Goal: Information Seeking & Learning: Learn about a topic

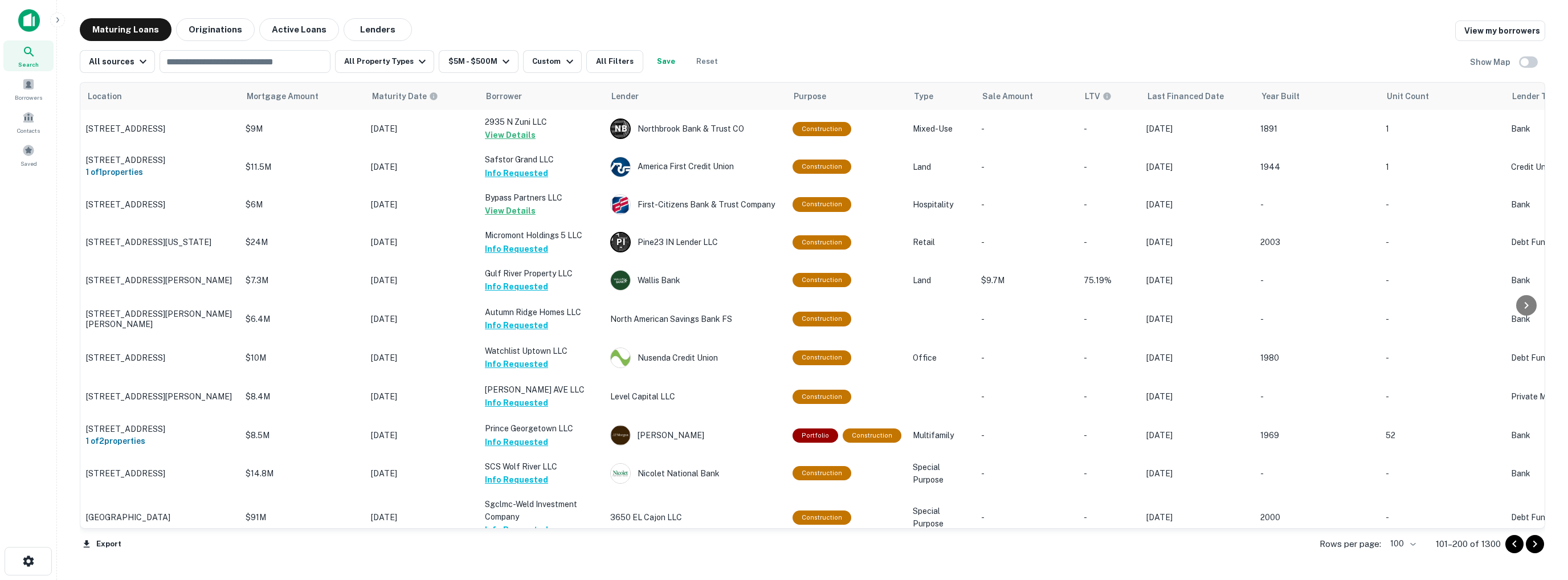
scroll to position [342, 0]
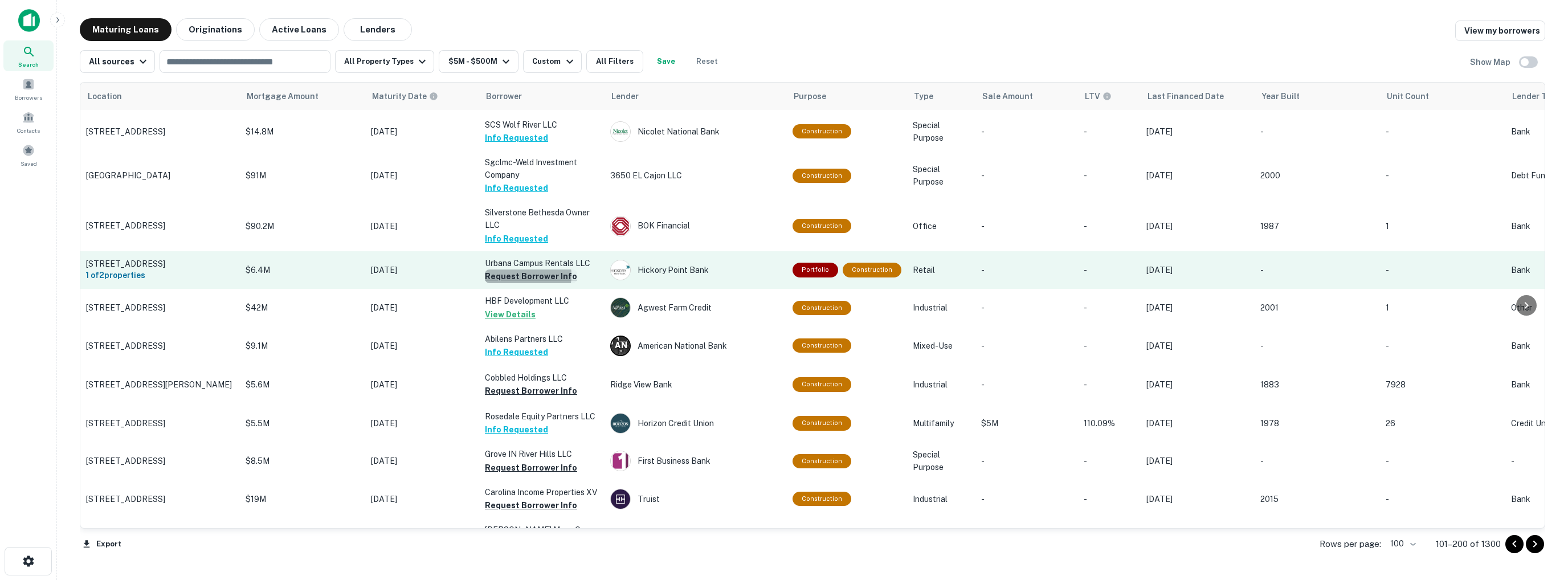
click at [527, 279] on button "Request Borrower Info" at bounding box center [531, 276] width 93 height 13
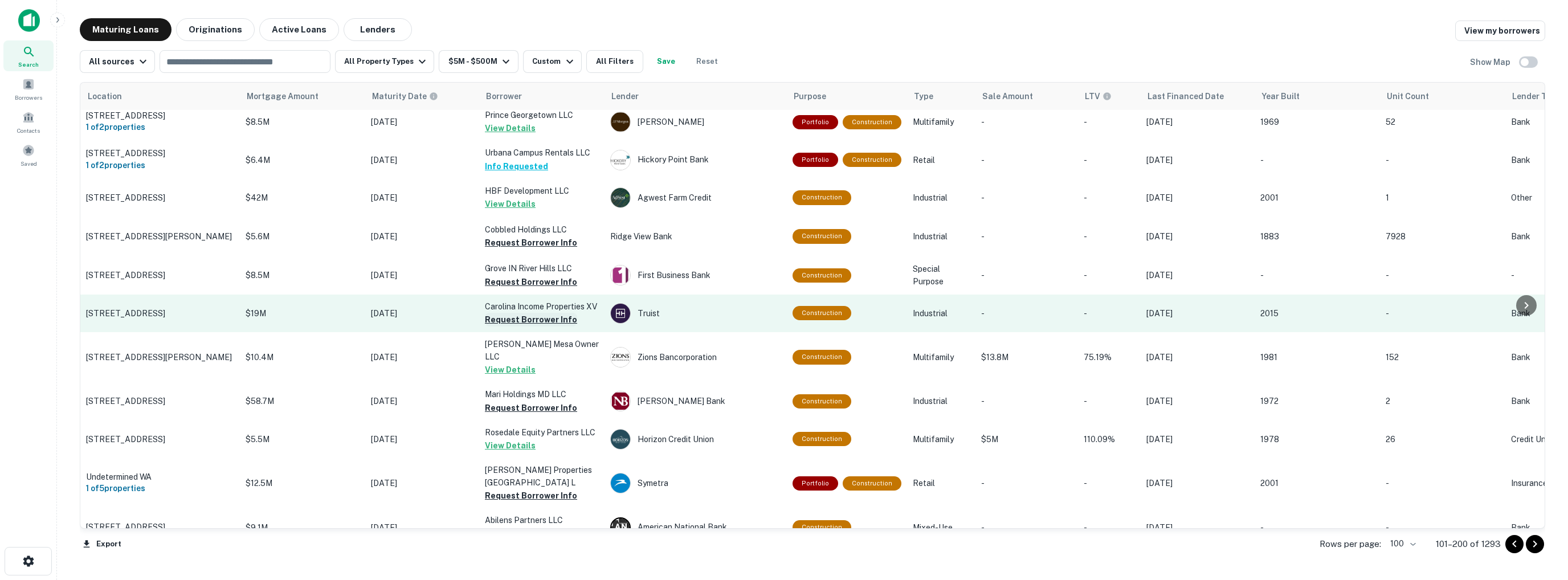
scroll to position [399, 0]
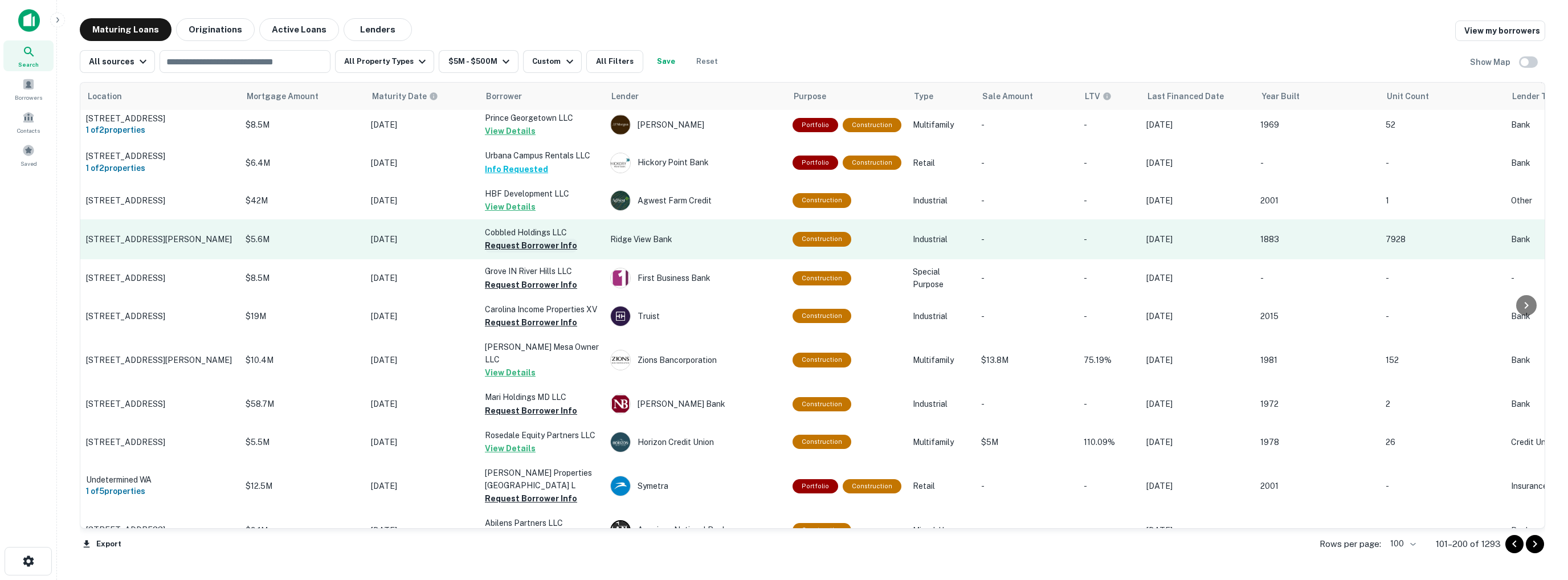
click at [536, 249] on button "Request Borrower Info" at bounding box center [531, 245] width 93 height 13
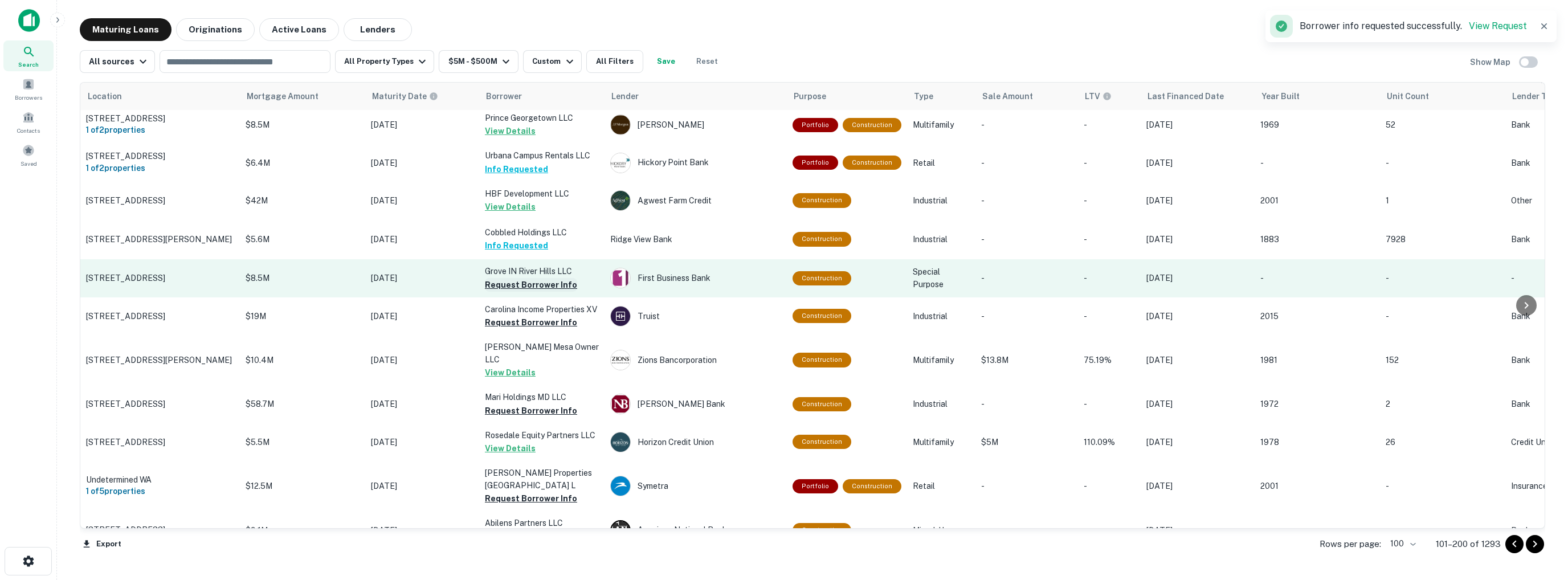
click at [525, 291] on button "Request Borrower Info" at bounding box center [531, 285] width 93 height 13
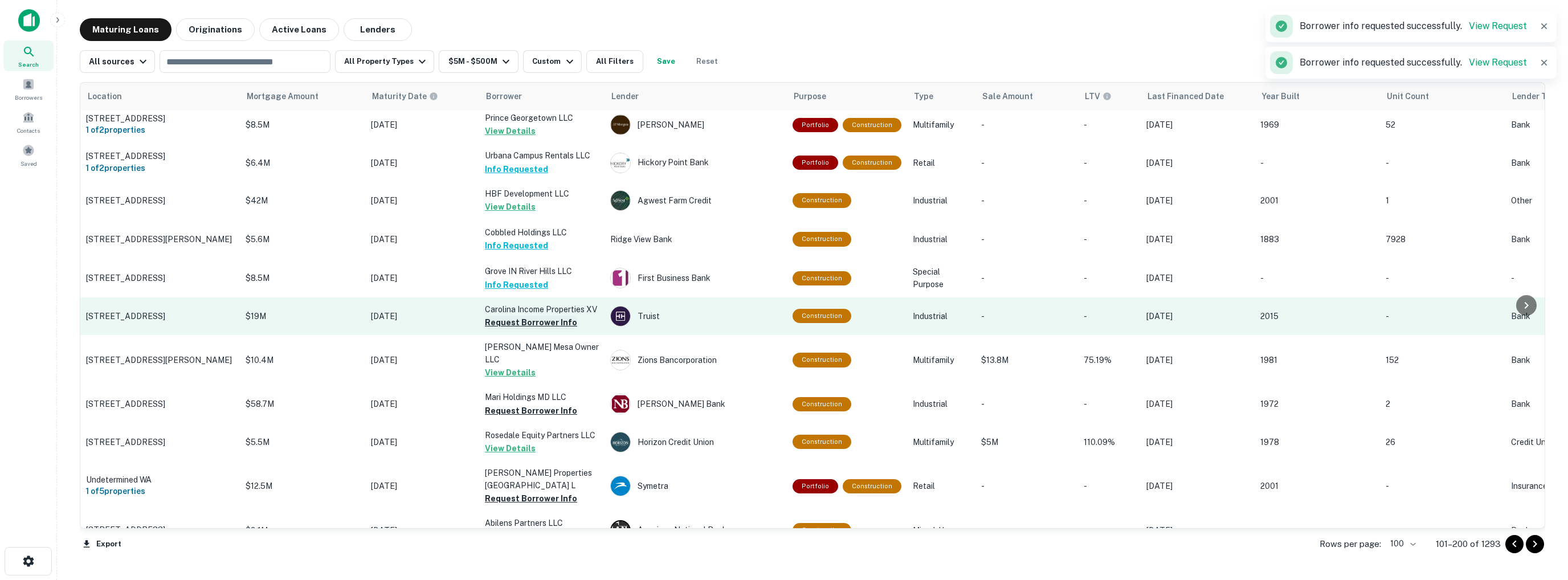
click at [522, 329] on button "Request Borrower Info" at bounding box center [531, 323] width 93 height 13
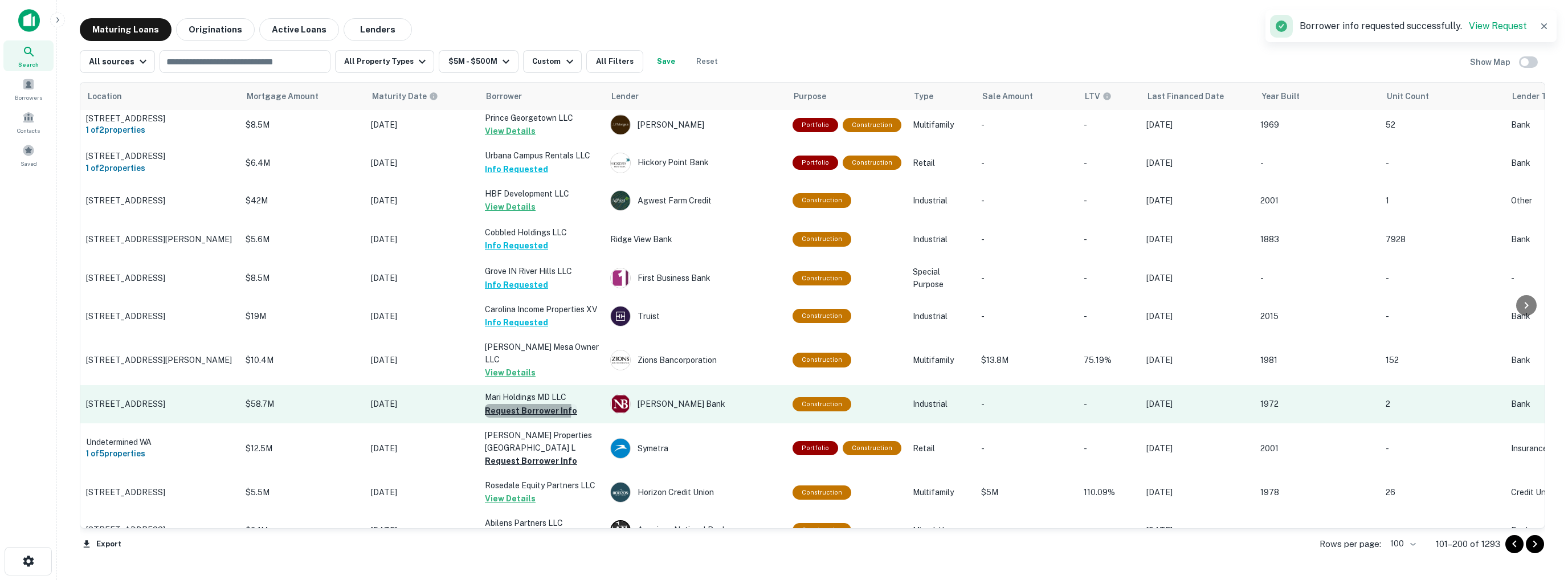
click at [525, 404] on button "Request Borrower Info" at bounding box center [531, 411] width 93 height 13
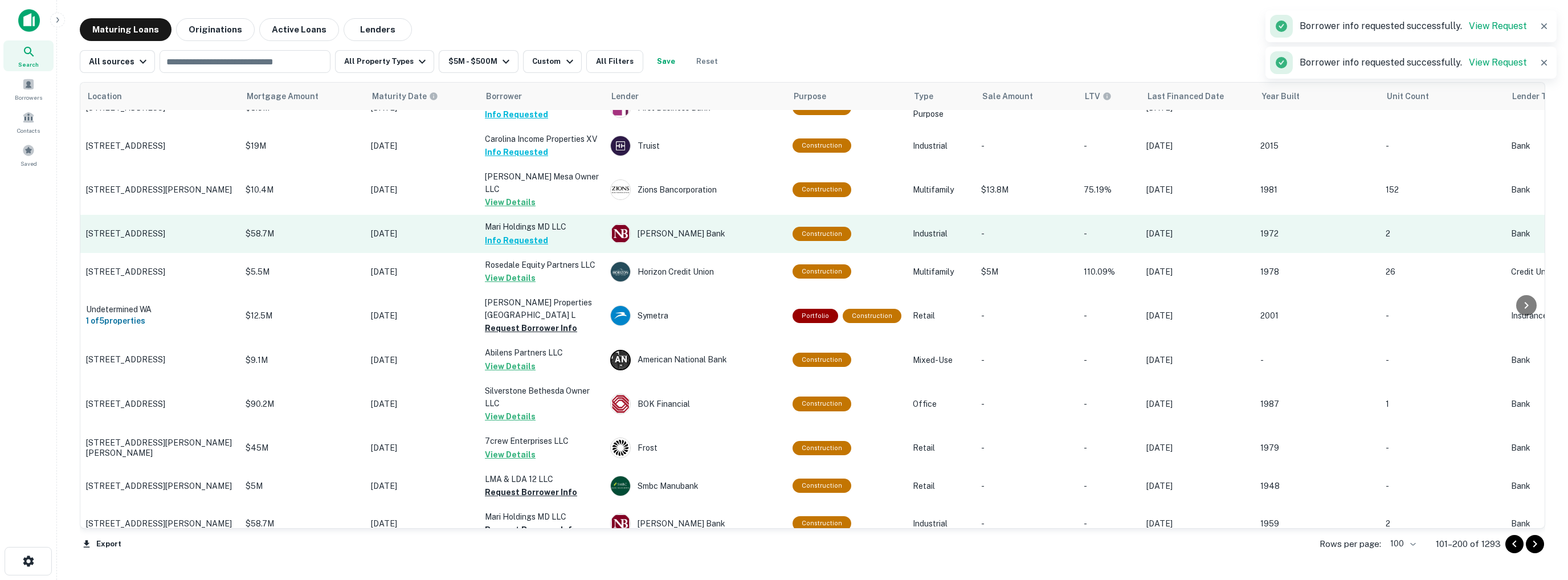
scroll to position [570, 0]
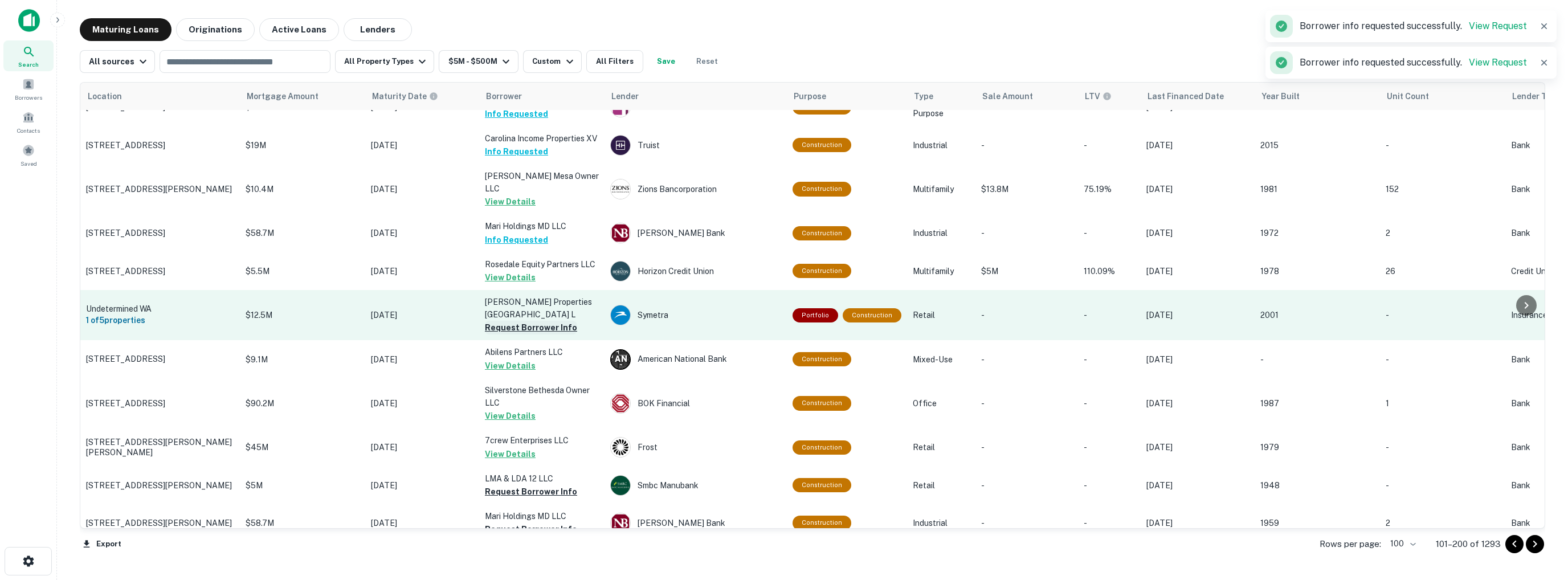
click at [522, 322] on button "Request Borrower Info" at bounding box center [531, 327] width 93 height 13
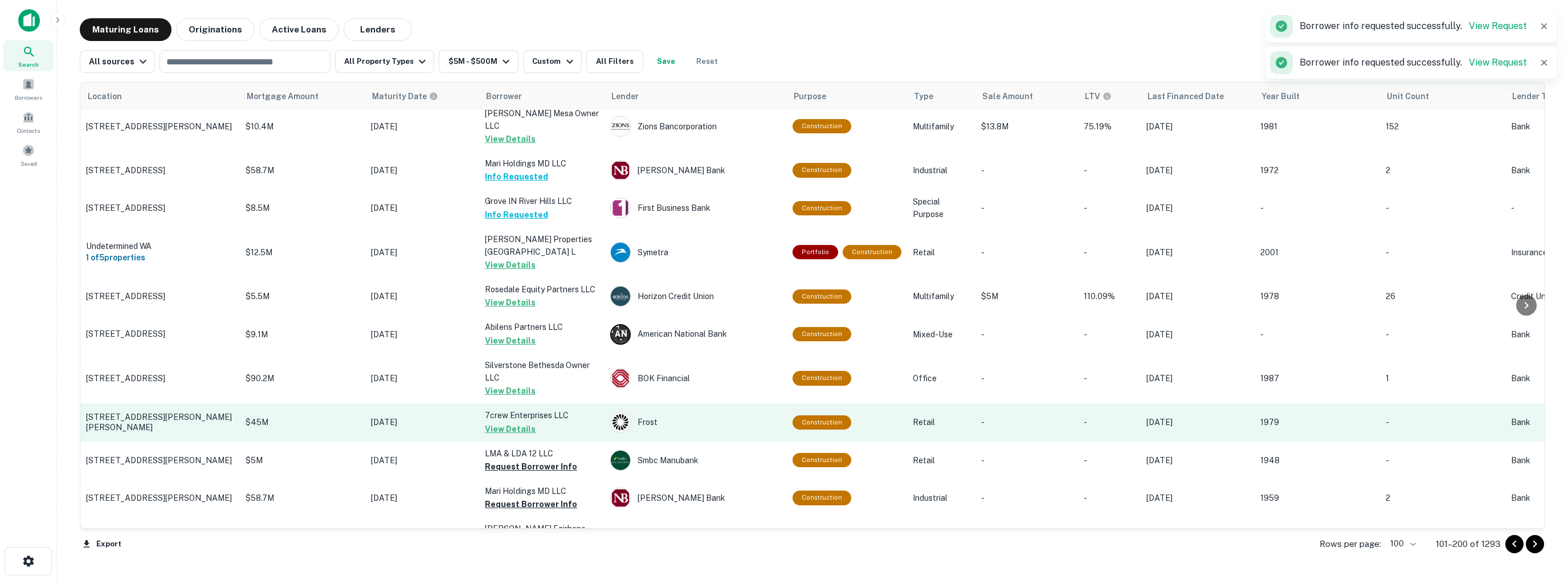
scroll to position [683, 0]
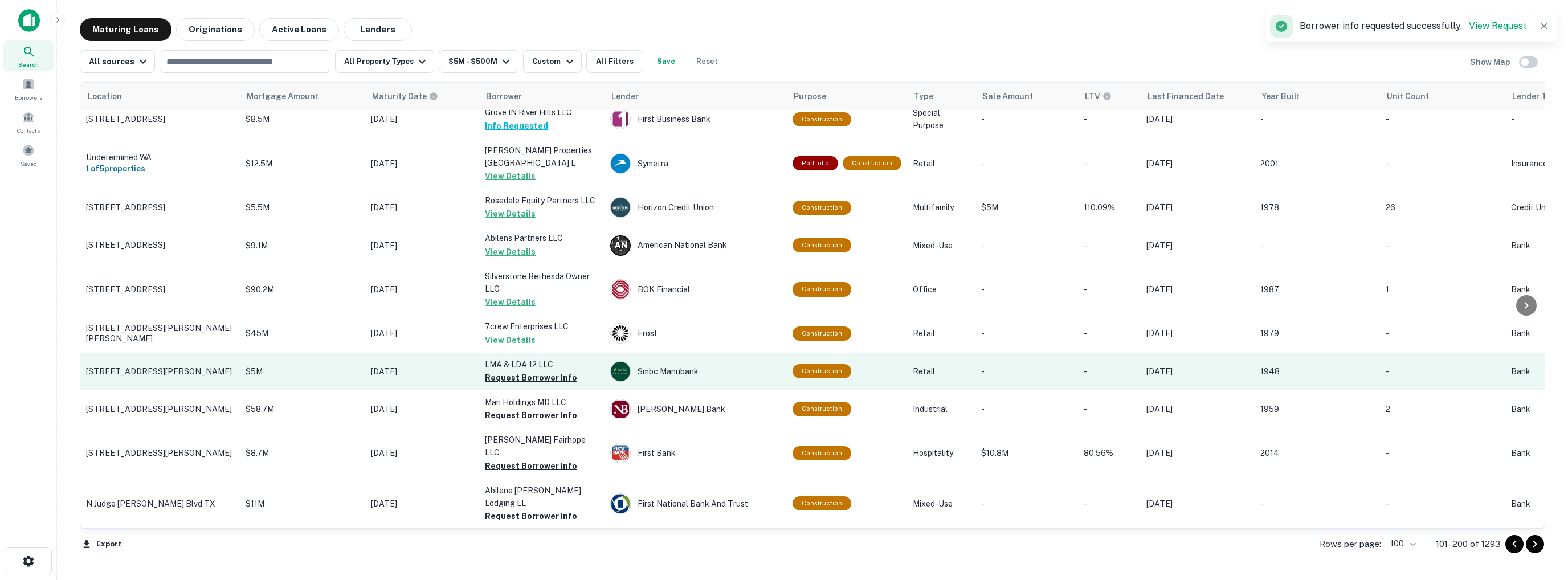
click at [520, 379] on td "LMA & LDA 12 LLC Request Borrower Info" at bounding box center [542, 371] width 125 height 38
click at [514, 371] on button "Request Borrower Info" at bounding box center [531, 377] width 93 height 13
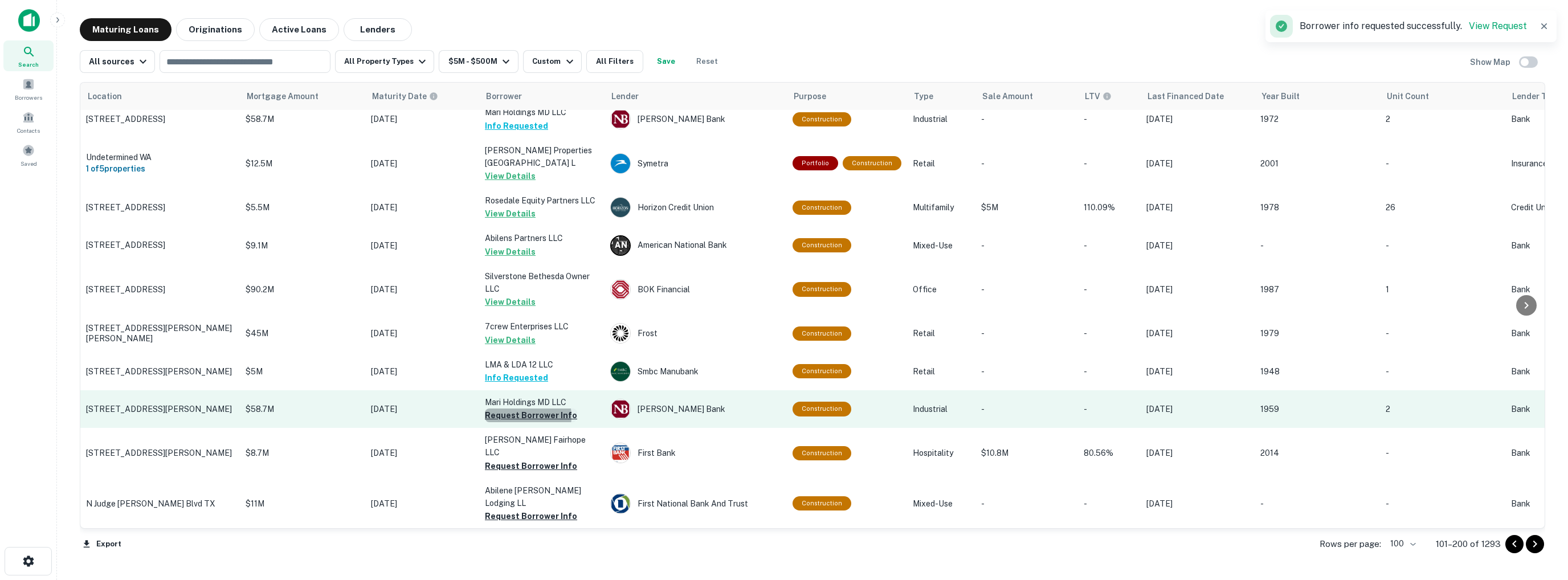
click at [517, 411] on button "Request Borrower Info" at bounding box center [531, 415] width 93 height 13
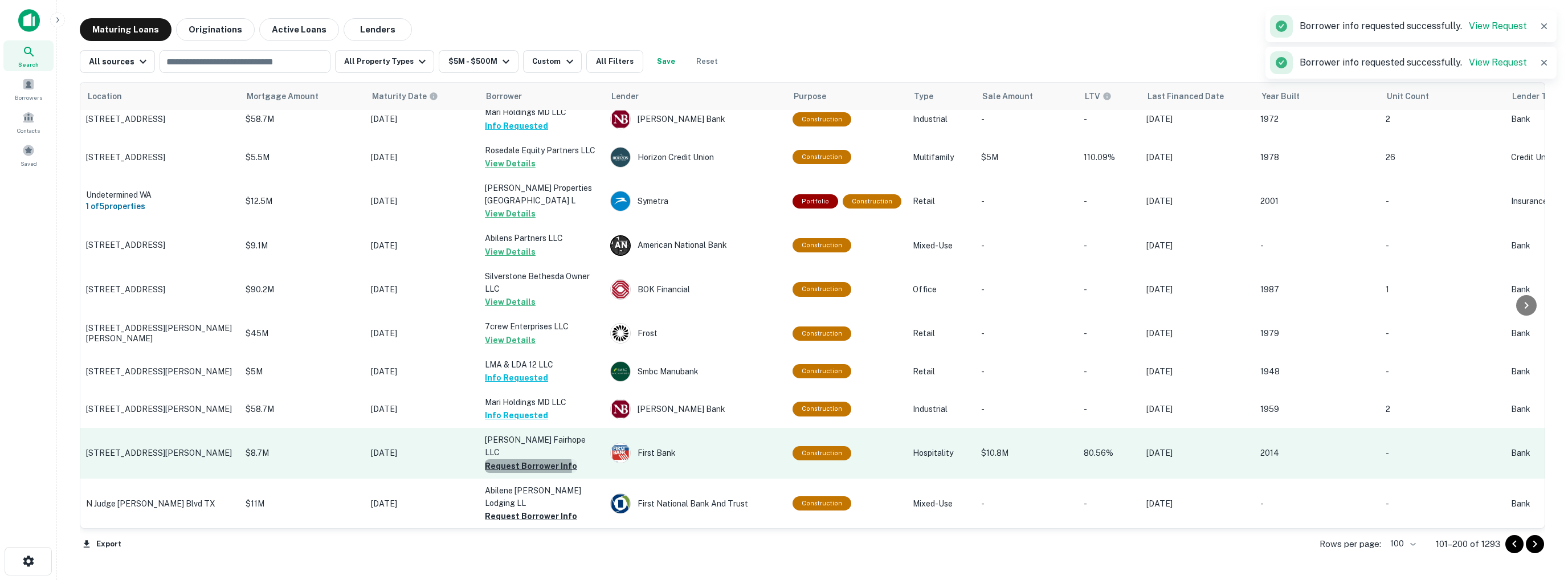
click at [525, 459] on button "Request Borrower Info" at bounding box center [531, 466] width 93 height 13
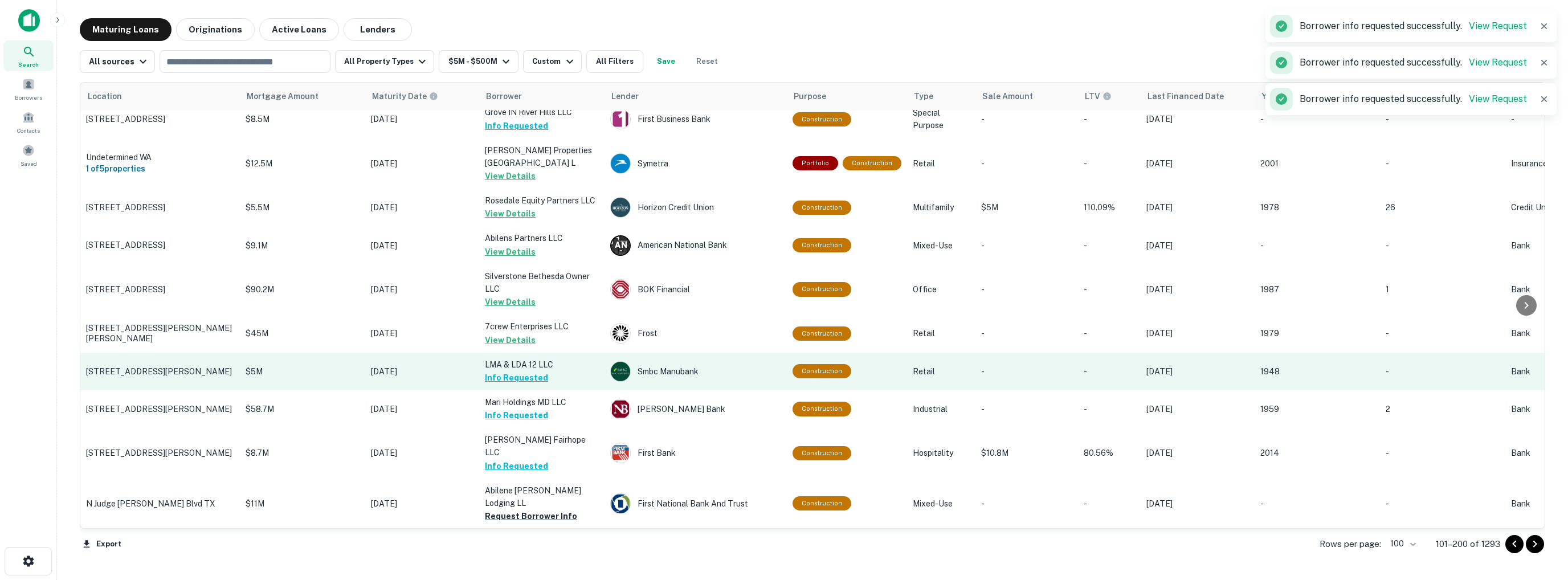
scroll to position [854, 0]
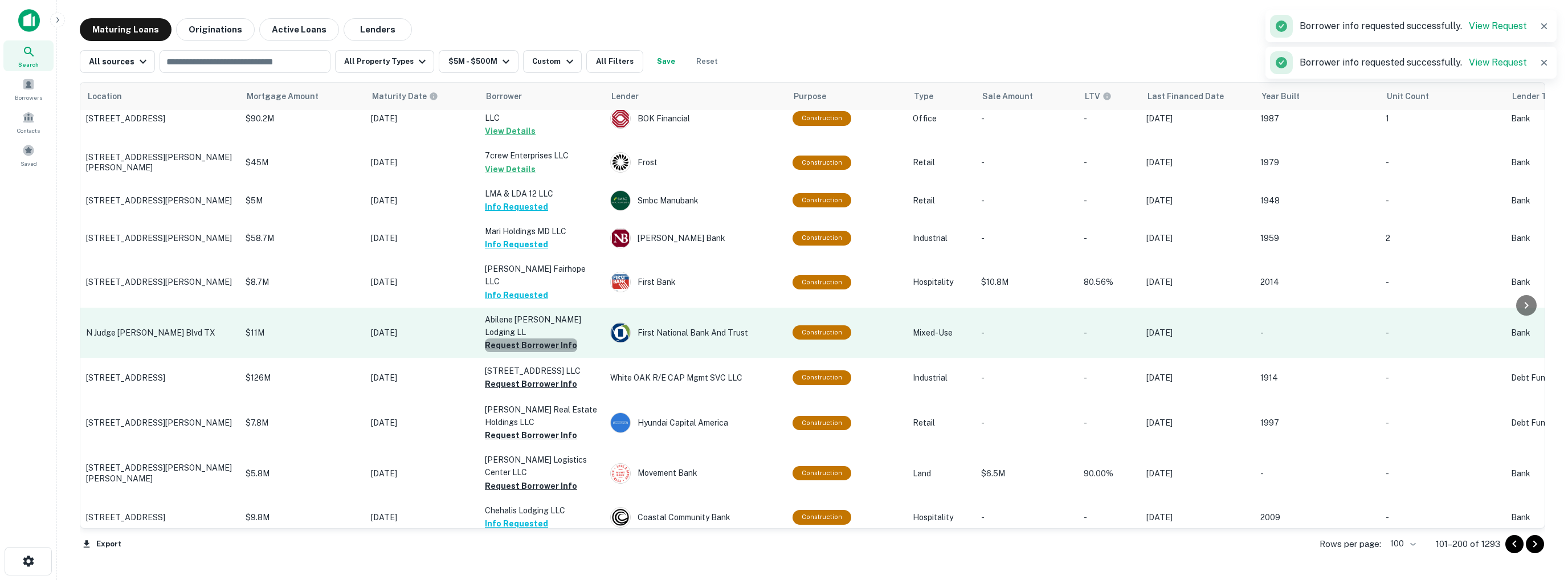
click at [531, 338] on button "Request Borrower Info" at bounding box center [531, 345] width 93 height 13
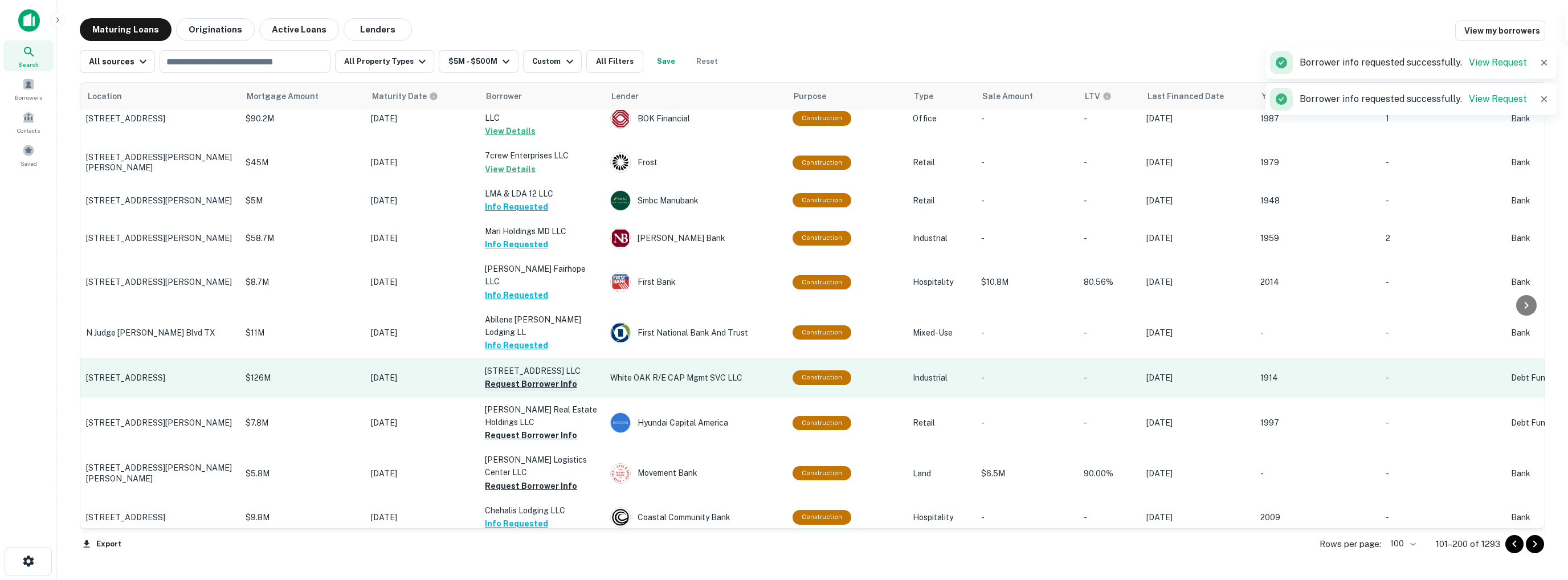
click at [535, 377] on button "Request Borrower Info" at bounding box center [531, 384] width 93 height 13
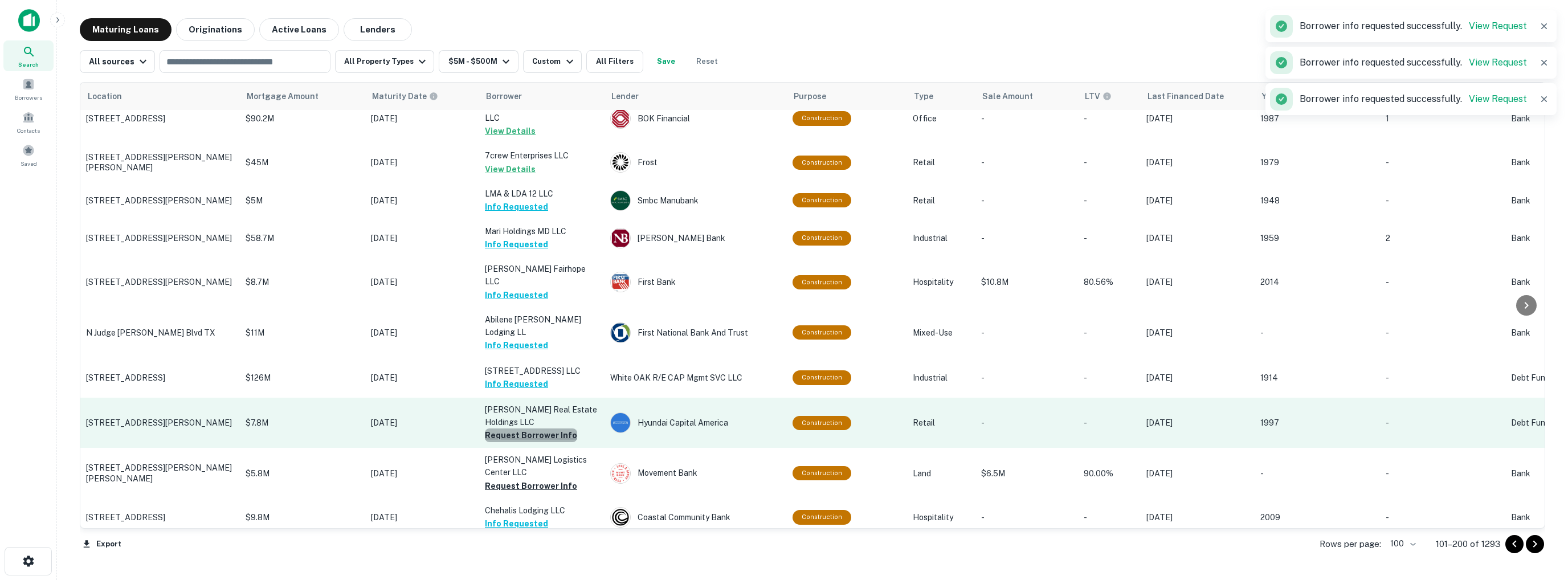
click at [534, 428] on button "Request Borrower Info" at bounding box center [531, 435] width 93 height 13
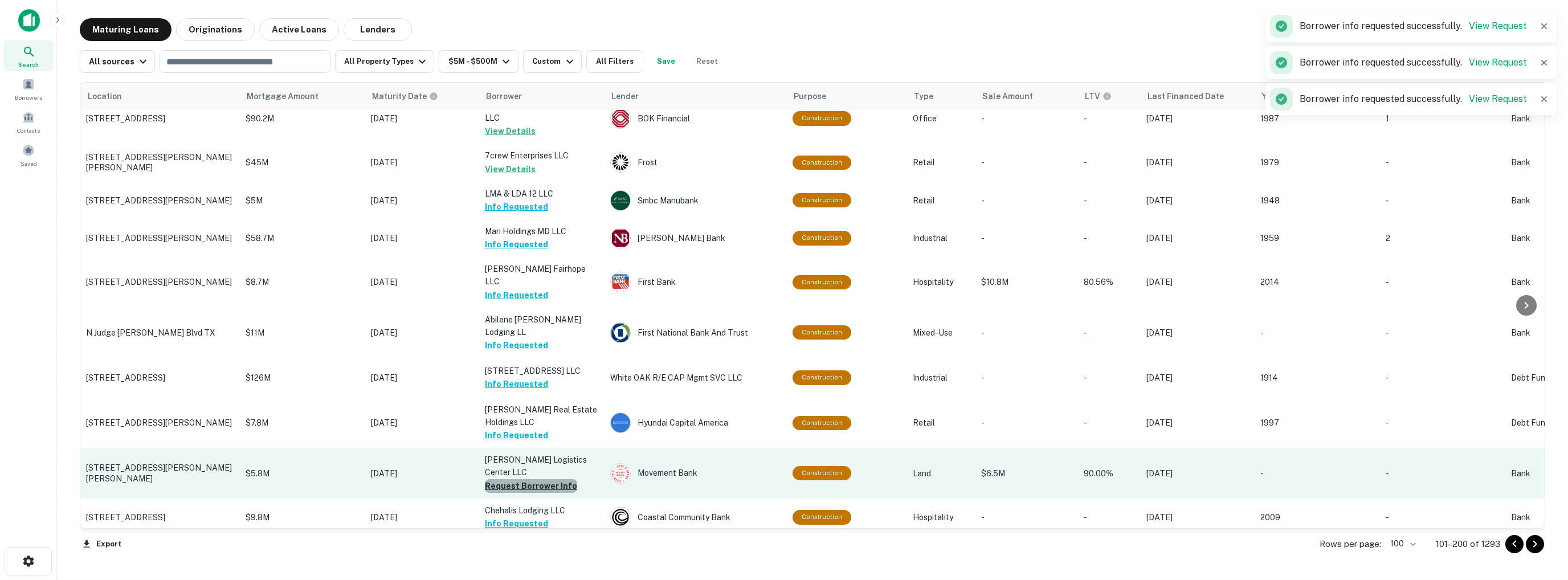
click at [533, 479] on button "Request Borrower Info" at bounding box center [531, 486] width 93 height 13
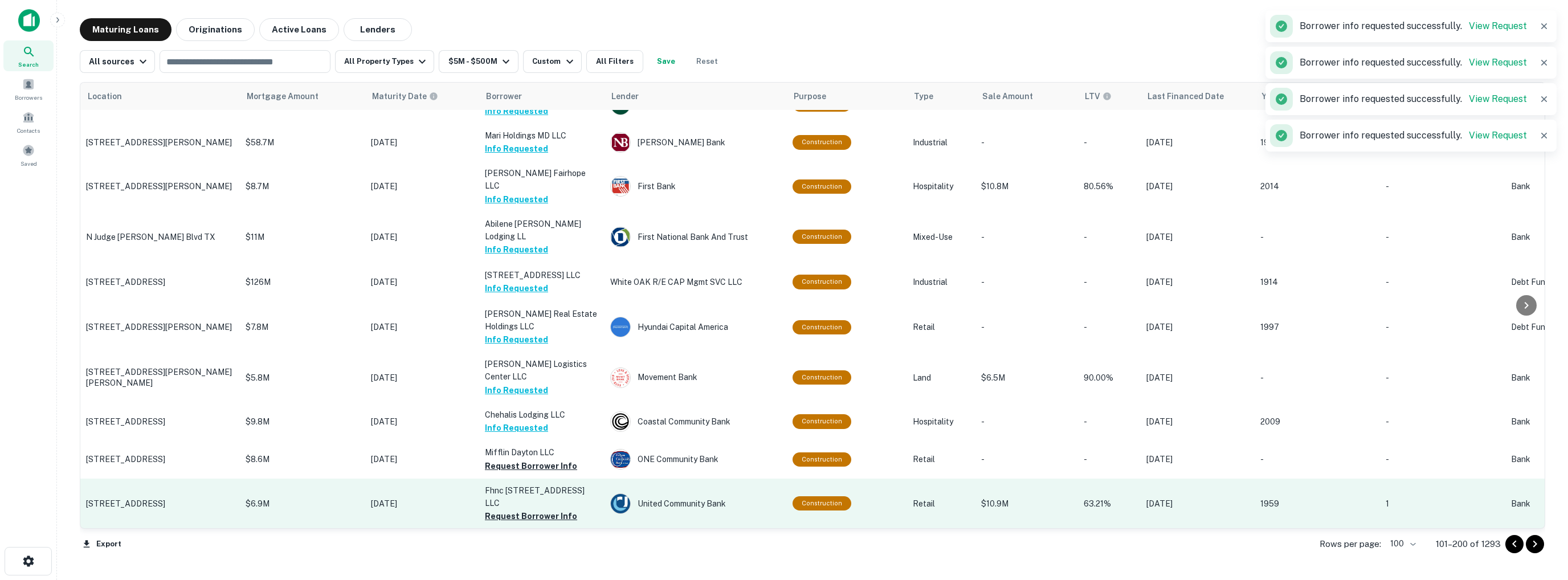
scroll to position [1025, 0]
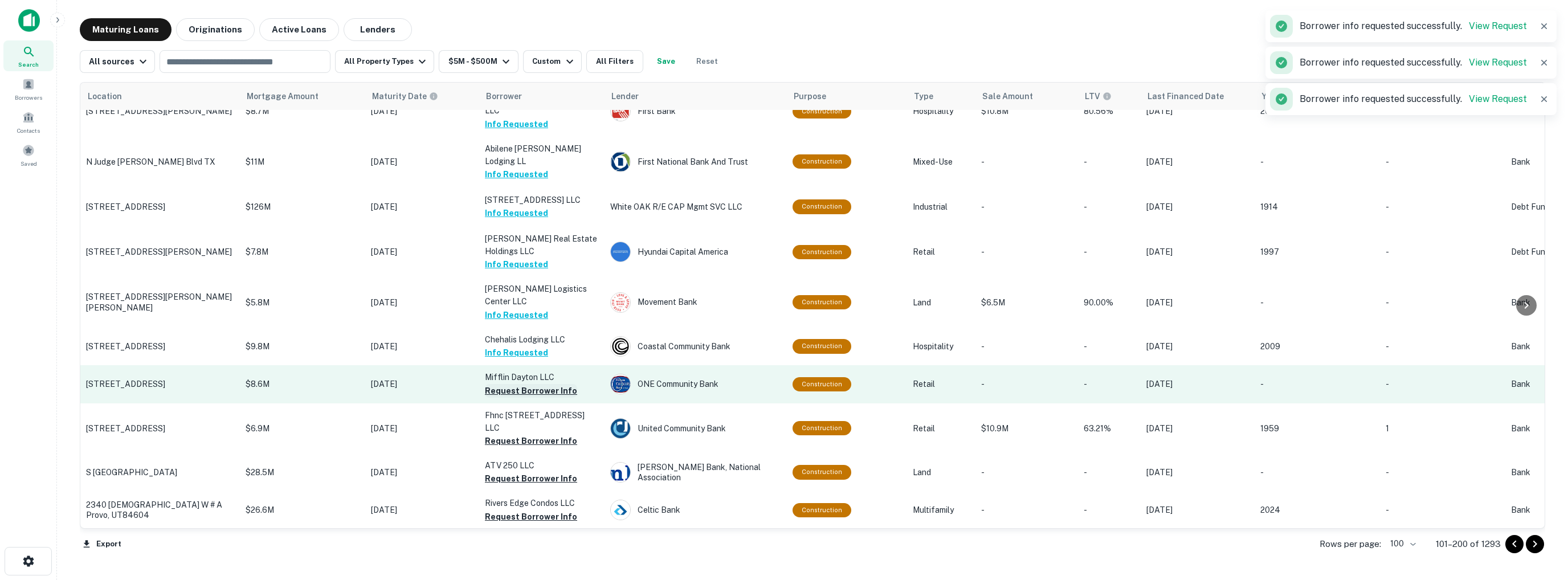
click at [520, 384] on button "Request Borrower Info" at bounding box center [531, 391] width 93 height 13
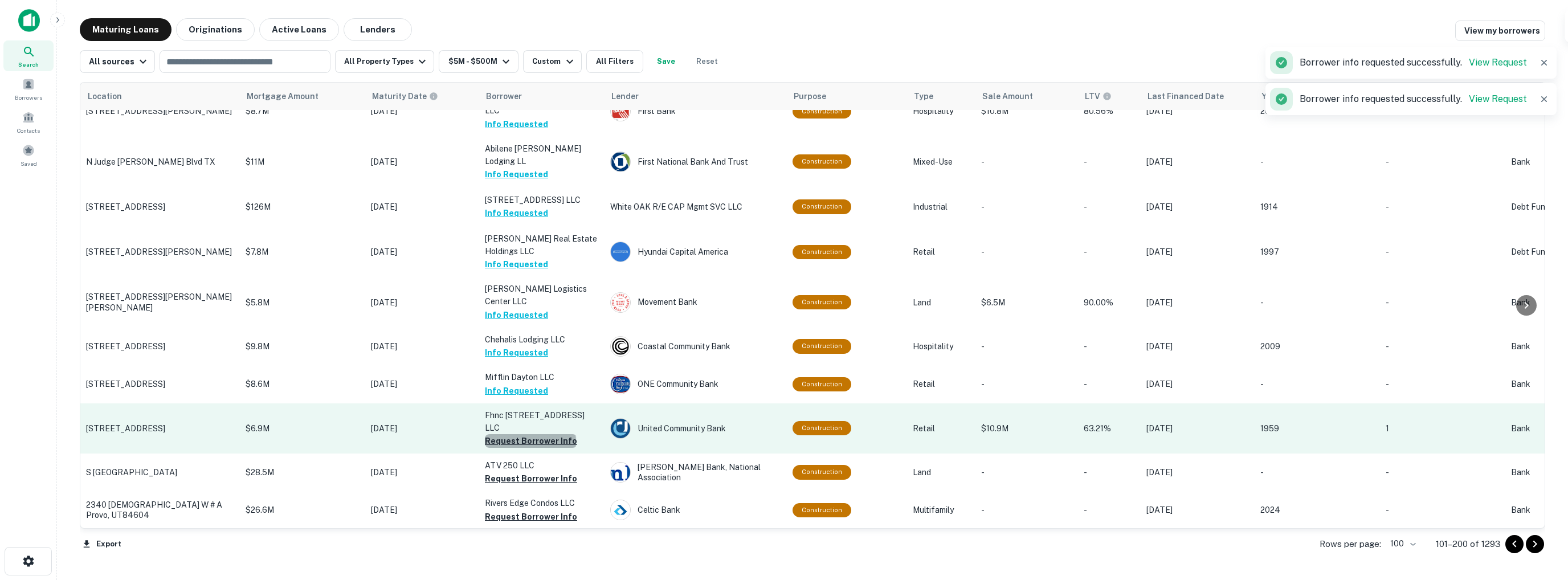
click at [530, 434] on button "Request Borrower Info" at bounding box center [531, 441] width 93 height 13
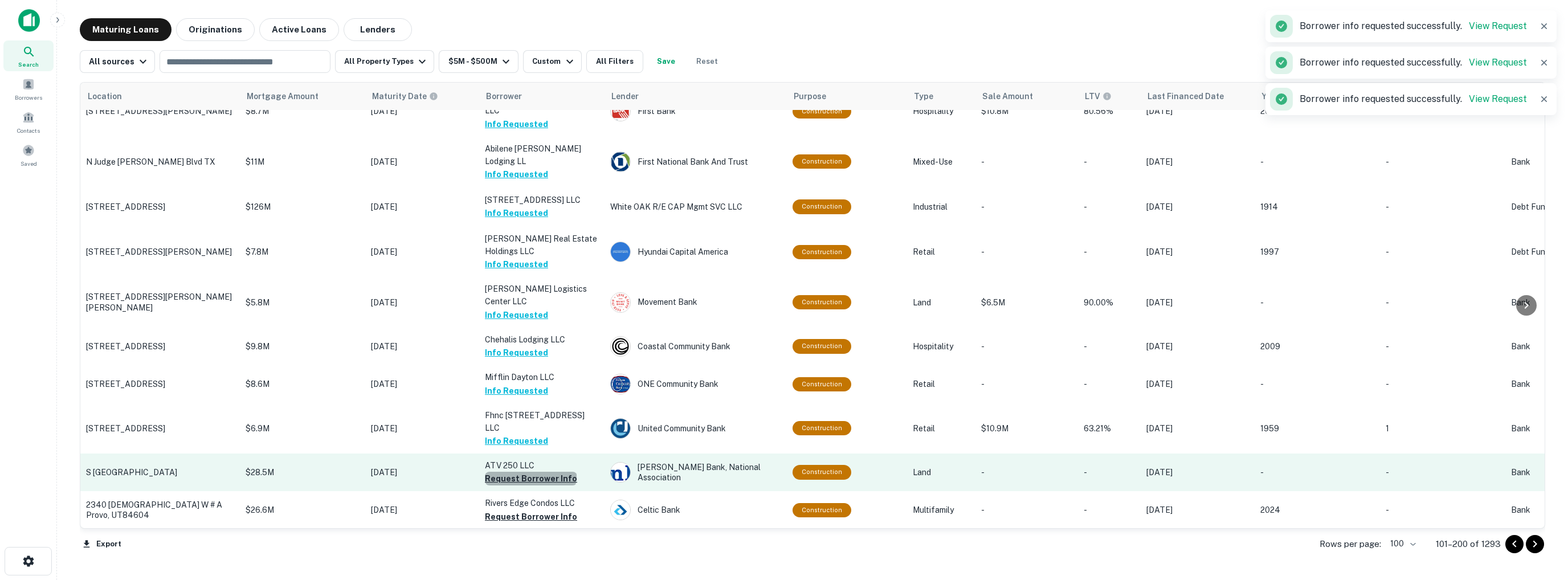
click at [530, 472] on button "Request Borrower Info" at bounding box center [531, 478] width 93 height 13
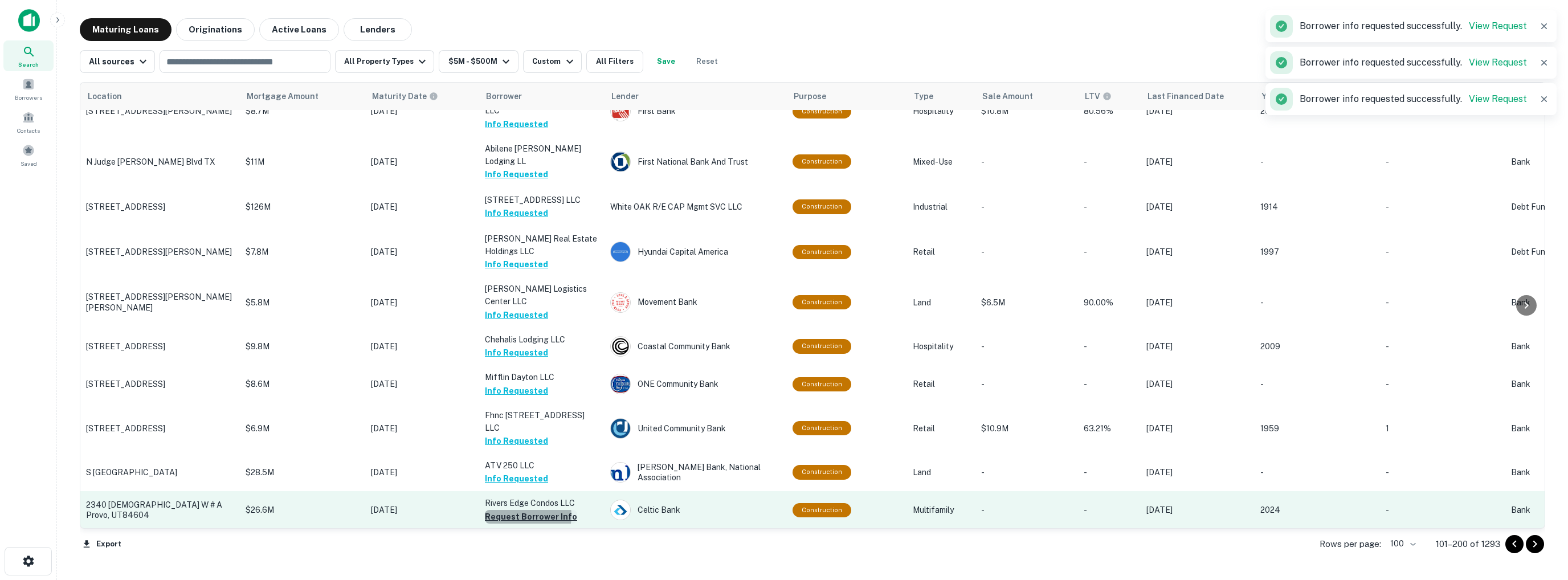
click at [526, 510] on button "Request Borrower Info" at bounding box center [531, 517] width 93 height 13
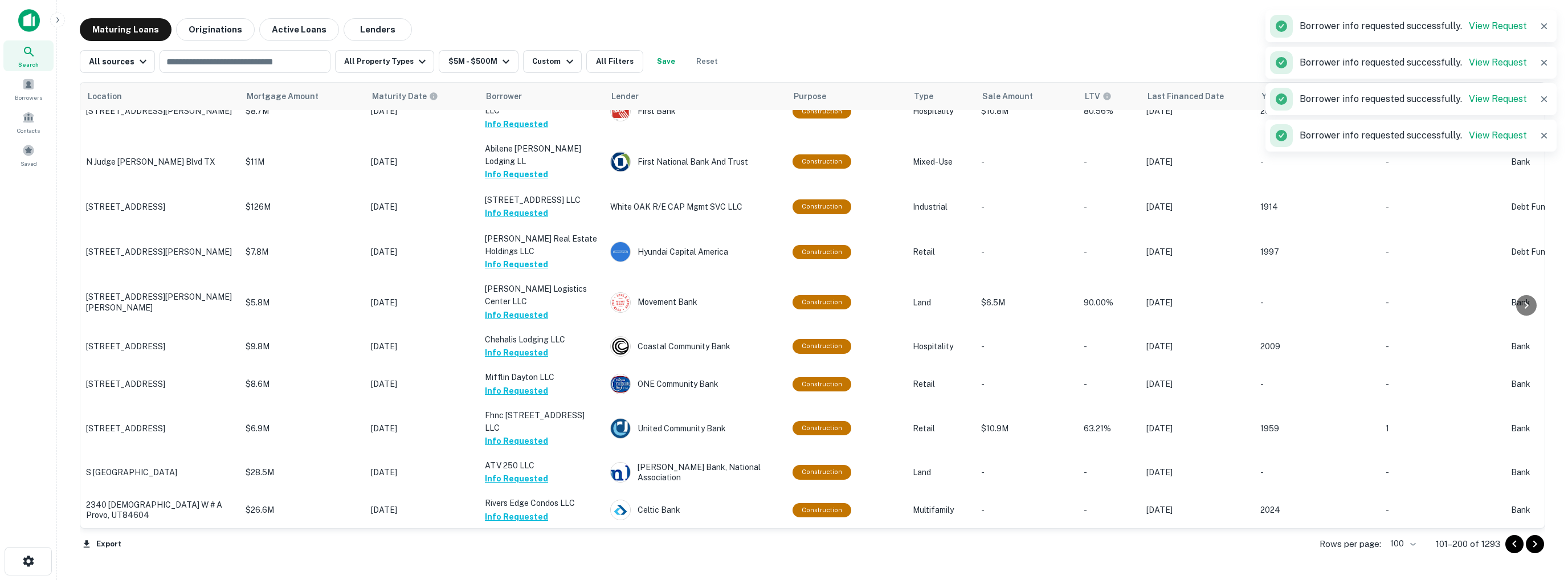
scroll to position [1197, 0]
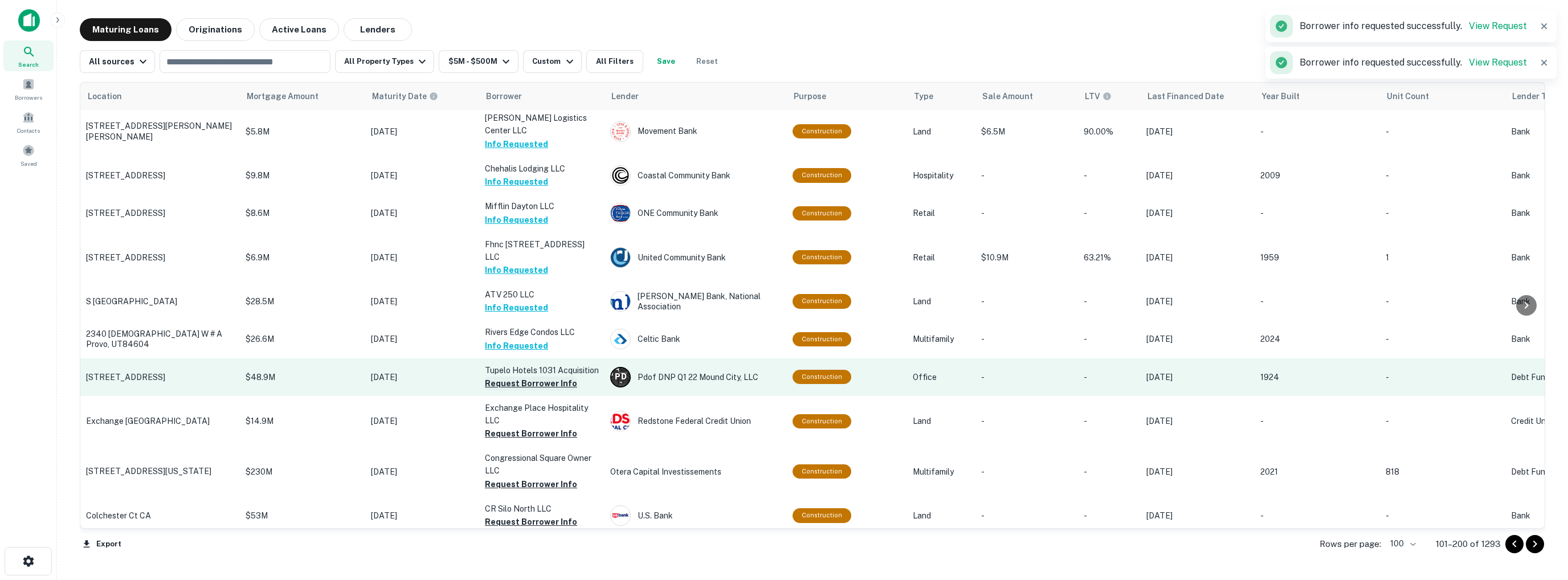
click at [527, 377] on button "Request Borrower Info" at bounding box center [531, 383] width 93 height 13
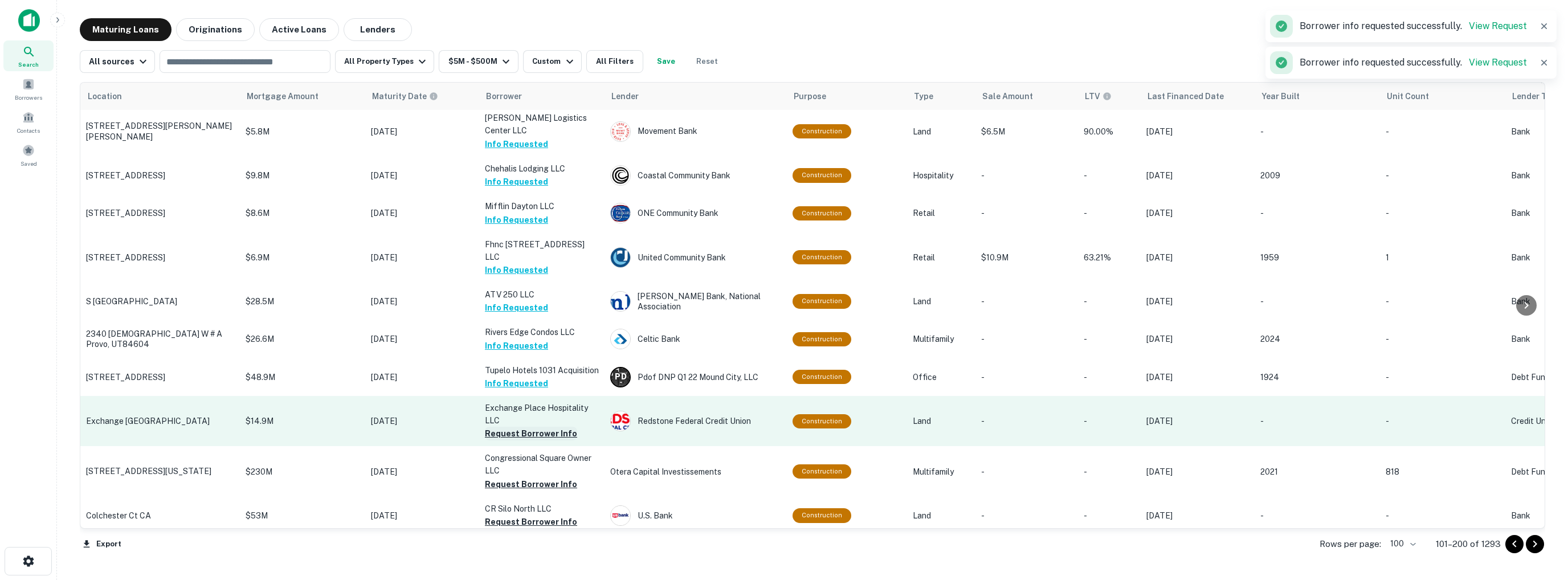
click at [528, 427] on button "Request Borrower Info" at bounding box center [531, 433] width 93 height 13
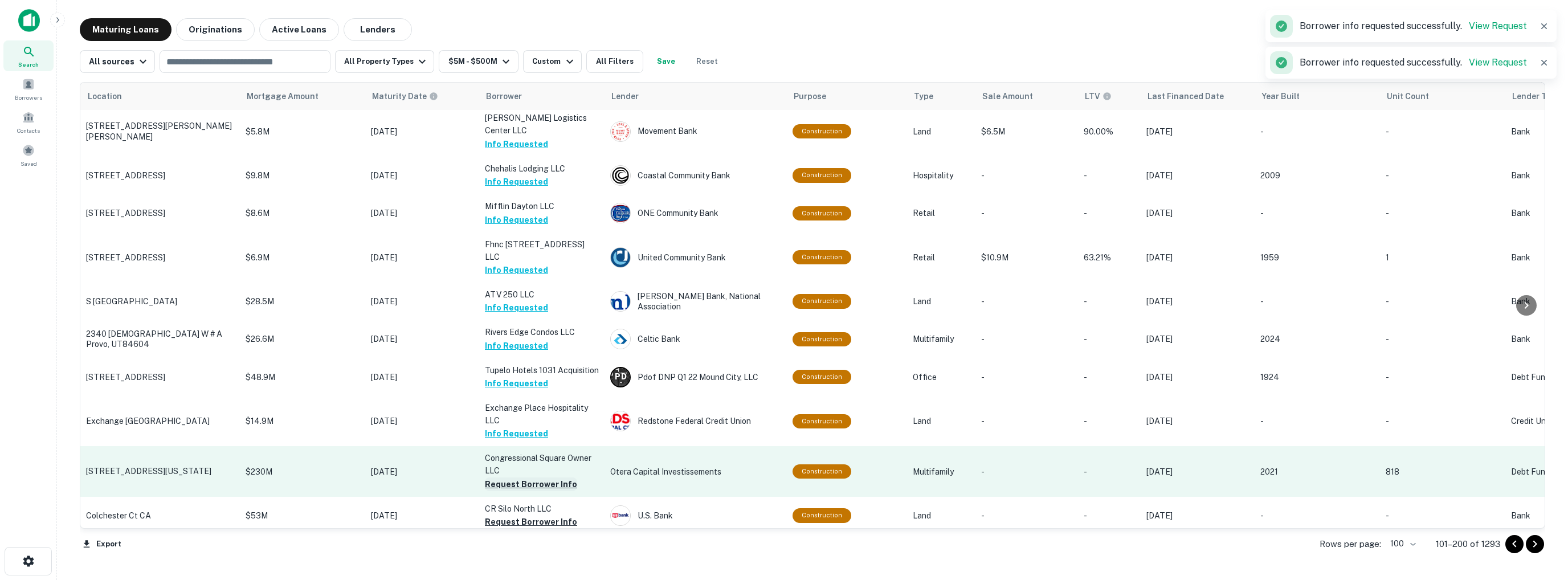
click at [531, 477] on button "Request Borrower Info" at bounding box center [531, 484] width 93 height 13
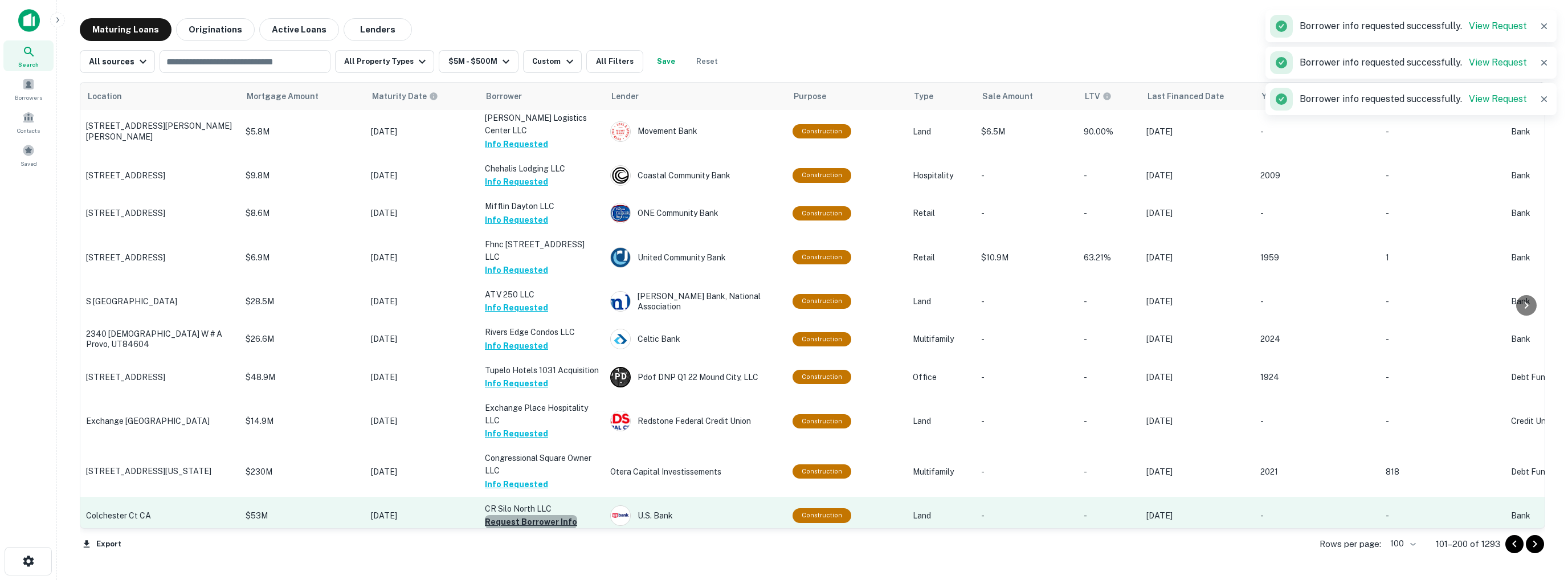
click at [531, 515] on button "Request Borrower Info" at bounding box center [531, 522] width 93 height 13
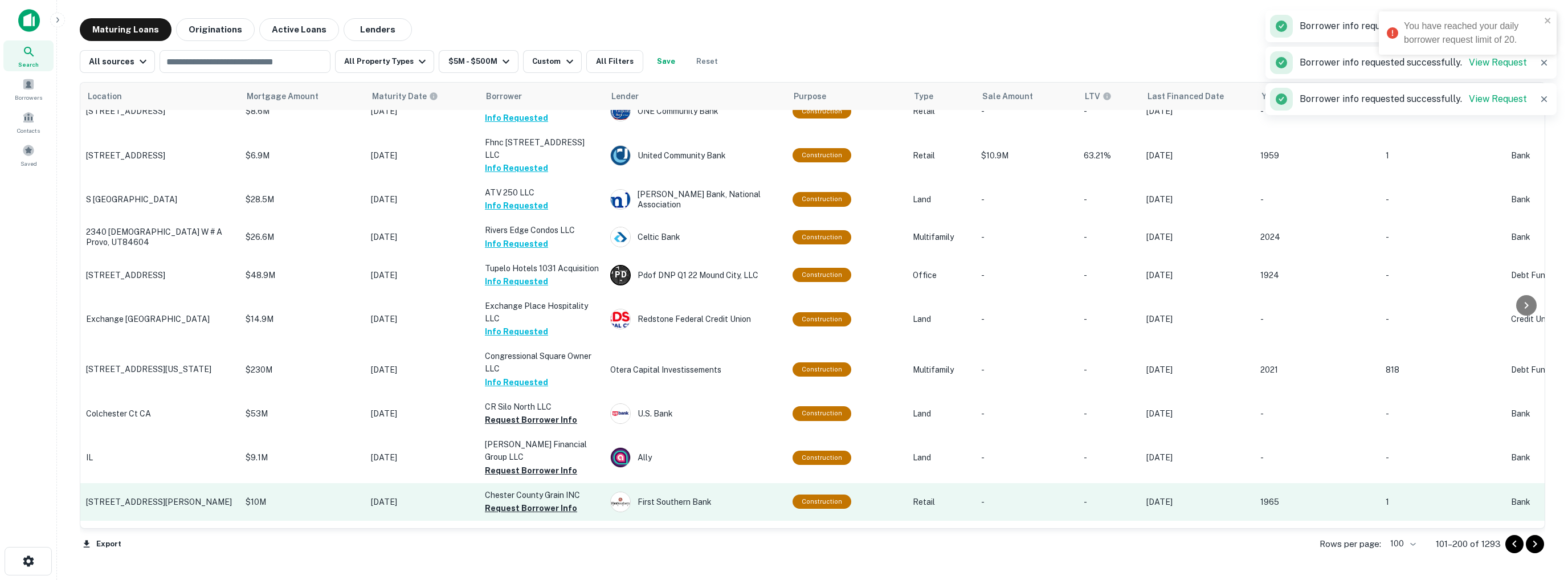
scroll to position [1368, 0]
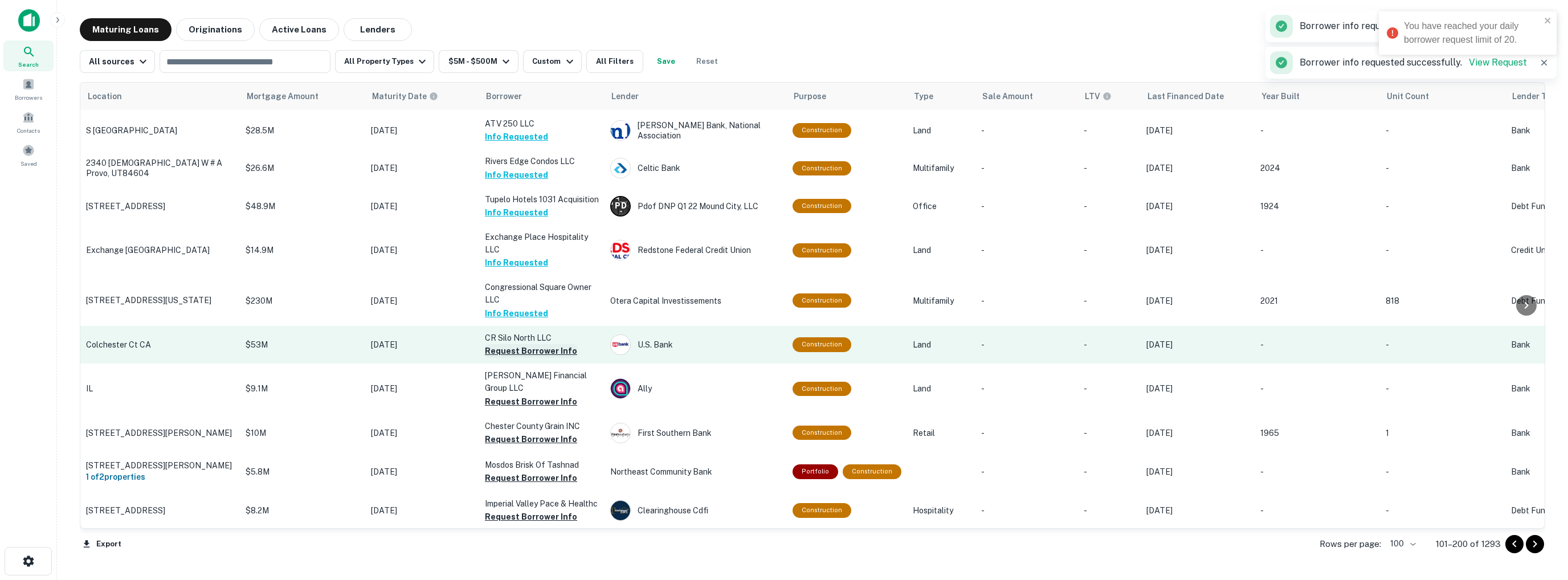
click at [521, 344] on button "Request Borrower Info" at bounding box center [531, 351] width 93 height 13
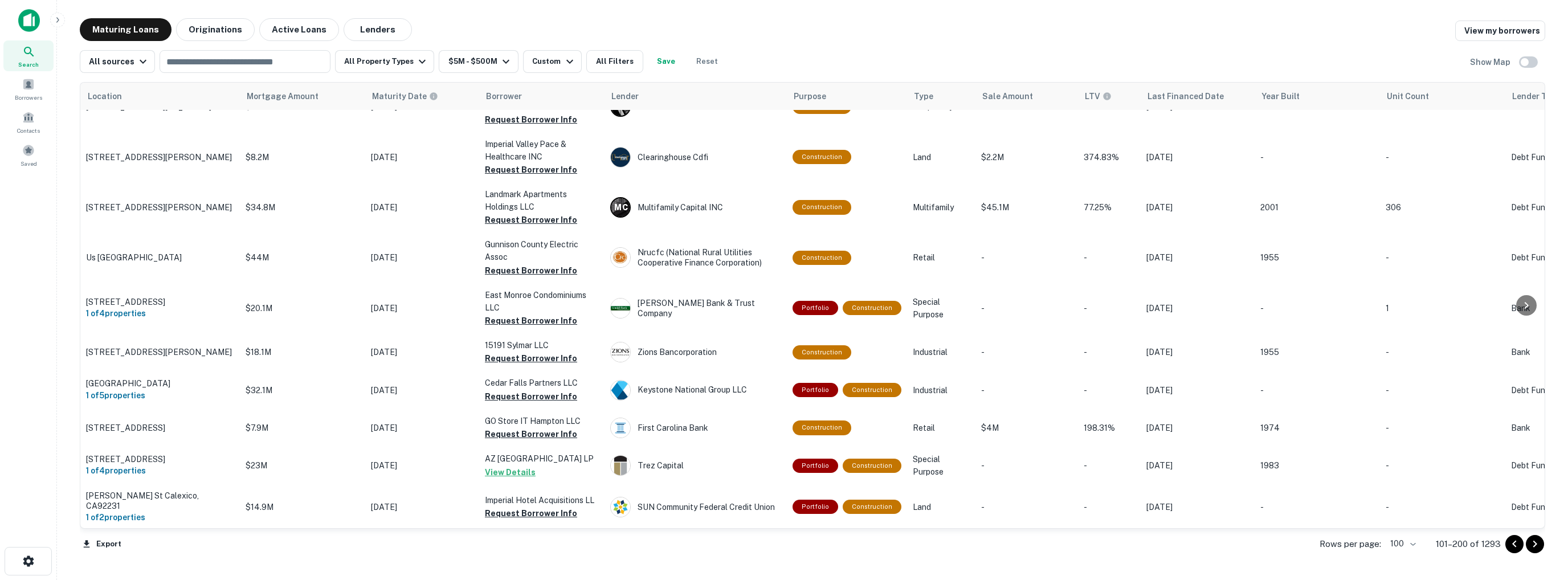
scroll to position [2734, 0]
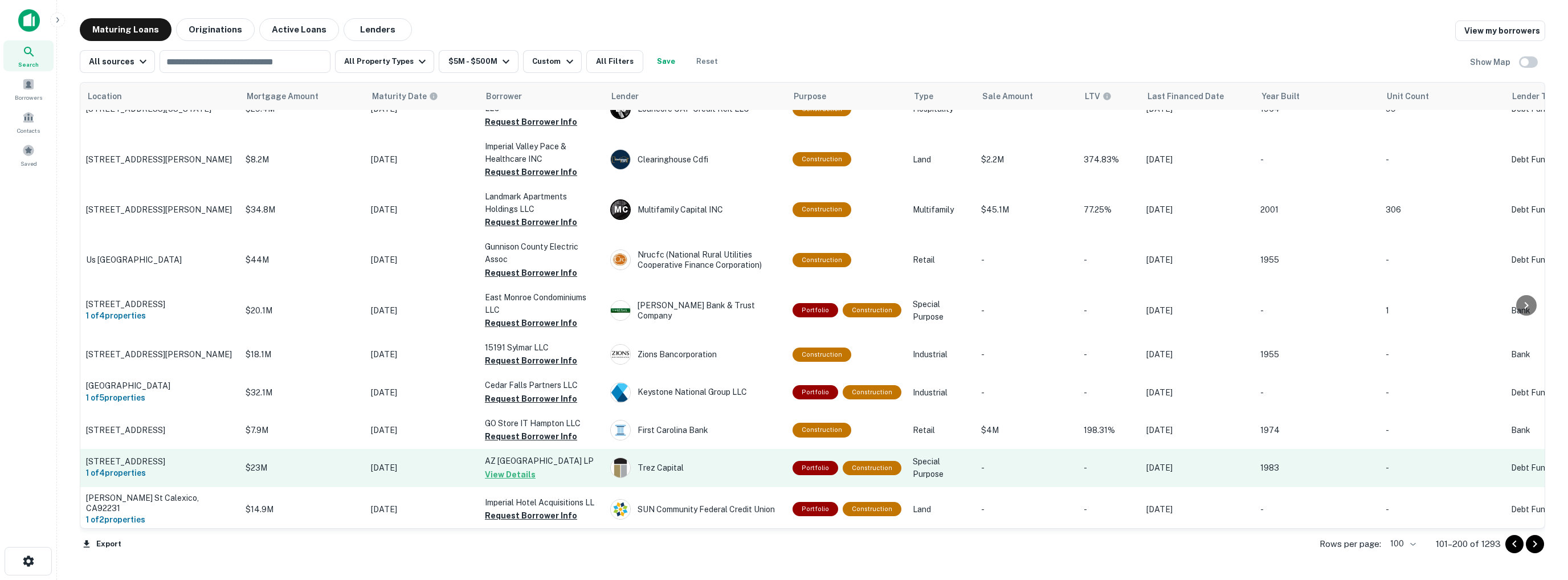
click at [505, 467] on button "View Details" at bounding box center [510, 474] width 51 height 13
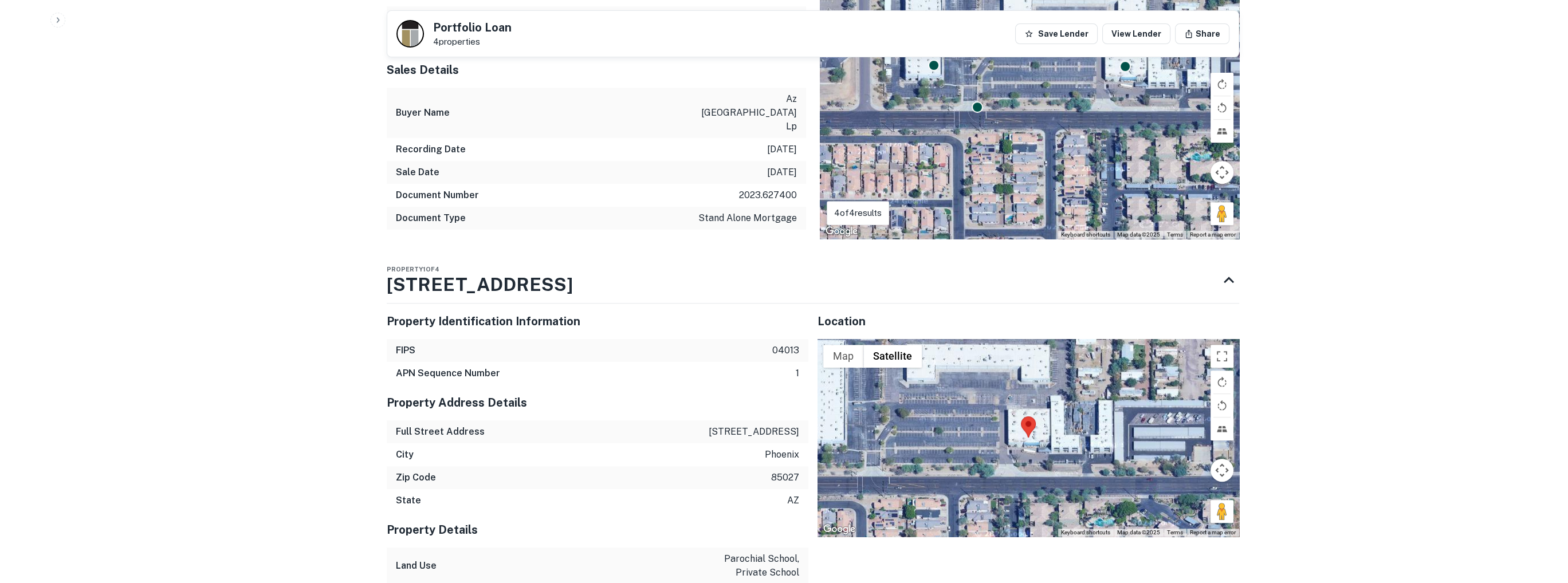
scroll to position [916, 0]
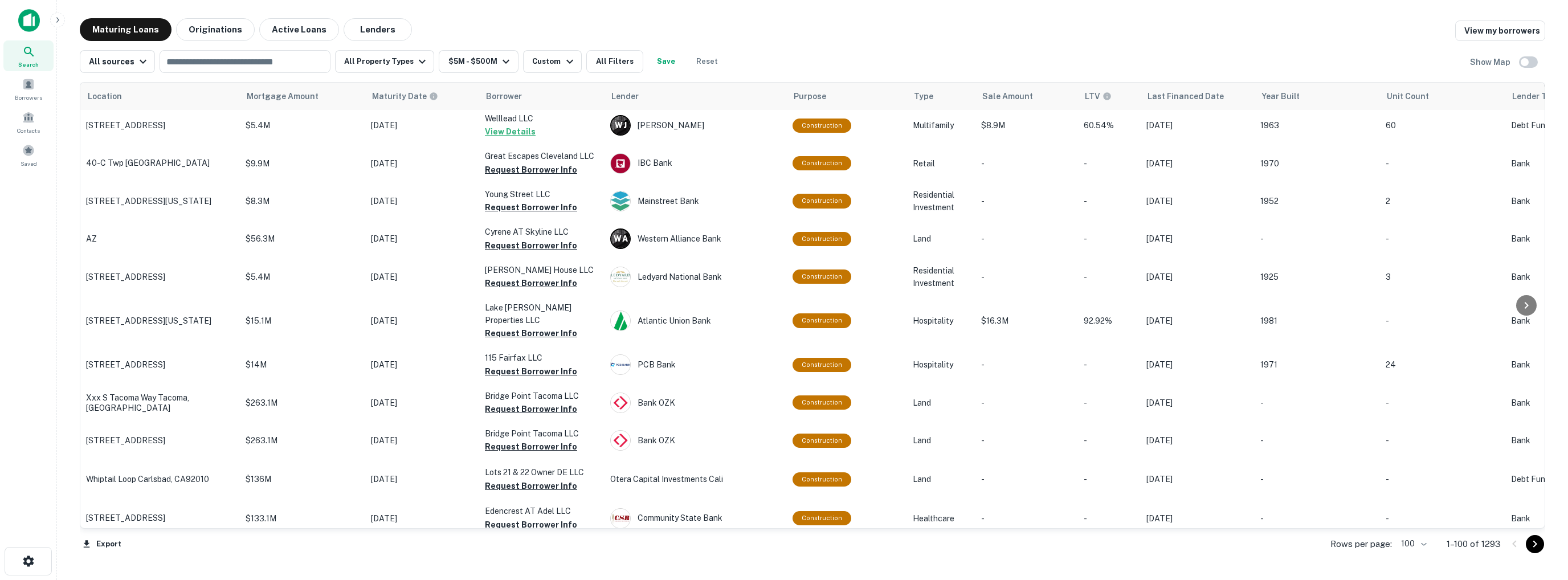
scroll to position [3370, 0]
